Goal: Entertainment & Leisure: Consume media (video, audio)

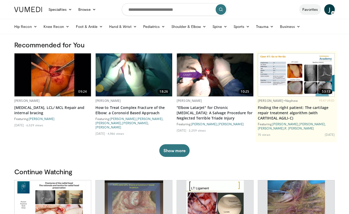
click at [309, 8] on link "Favorites" at bounding box center [310, 9] width 22 height 11
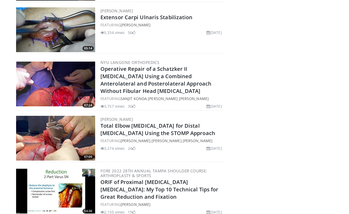
scroll to position [1254, 0]
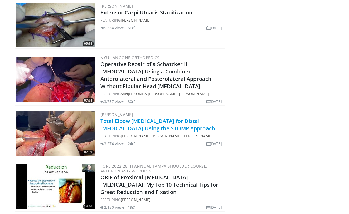
click at [142, 123] on link "Total Elbow [MEDICAL_DATA] for Distal [MEDICAL_DATA] Using the STOMP Approach" at bounding box center [157, 124] width 115 height 14
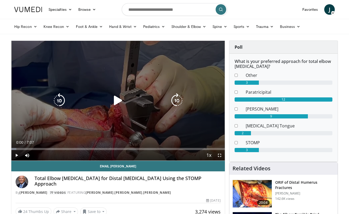
click at [117, 100] on icon "Video Player" at bounding box center [118, 100] width 15 height 15
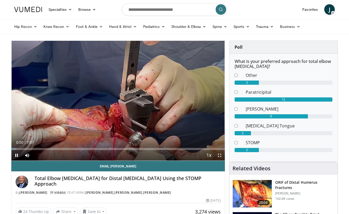
click at [219, 156] on span "Video Player" at bounding box center [219, 155] width 11 height 11
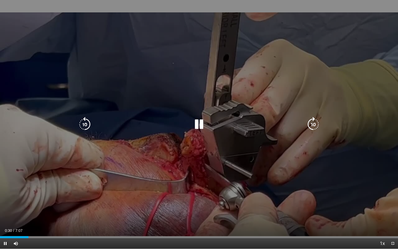
click at [198, 122] on icon "Video Player" at bounding box center [199, 124] width 15 height 15
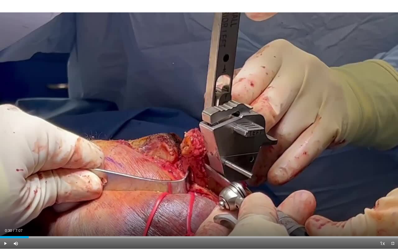
click at [198, 122] on div "10 seconds Tap to unmute" at bounding box center [199, 124] width 398 height 248
click at [6, 214] on span "Video Player" at bounding box center [5, 243] width 11 height 11
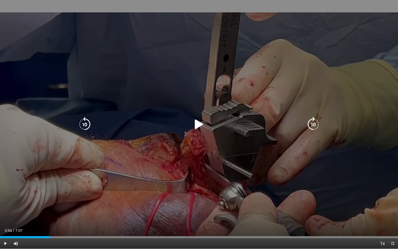
click at [196, 125] on icon "Video Player" at bounding box center [199, 124] width 15 height 15
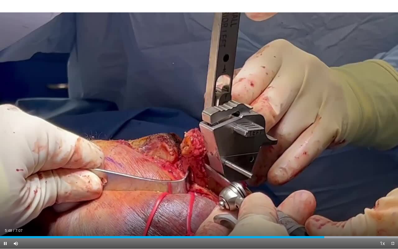
click at [348, 214] on span "Video Player" at bounding box center [392, 243] width 11 height 11
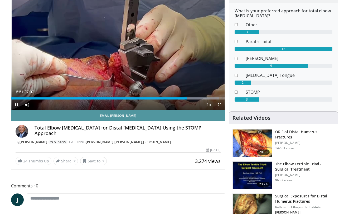
scroll to position [51, 0]
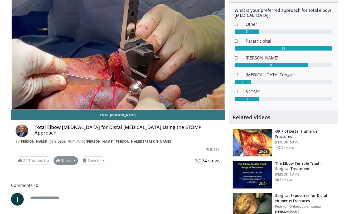
click at [66, 159] on button "Share" at bounding box center [65, 160] width 24 height 8
